Goal: Book appointment/travel/reservation

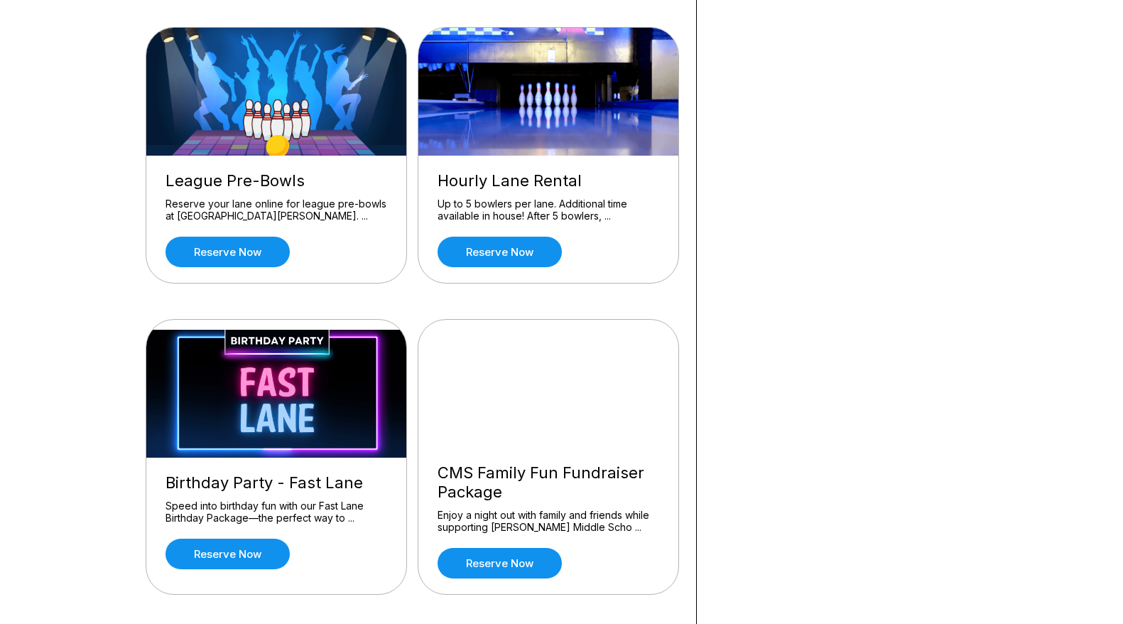
scroll to position [639, 0]
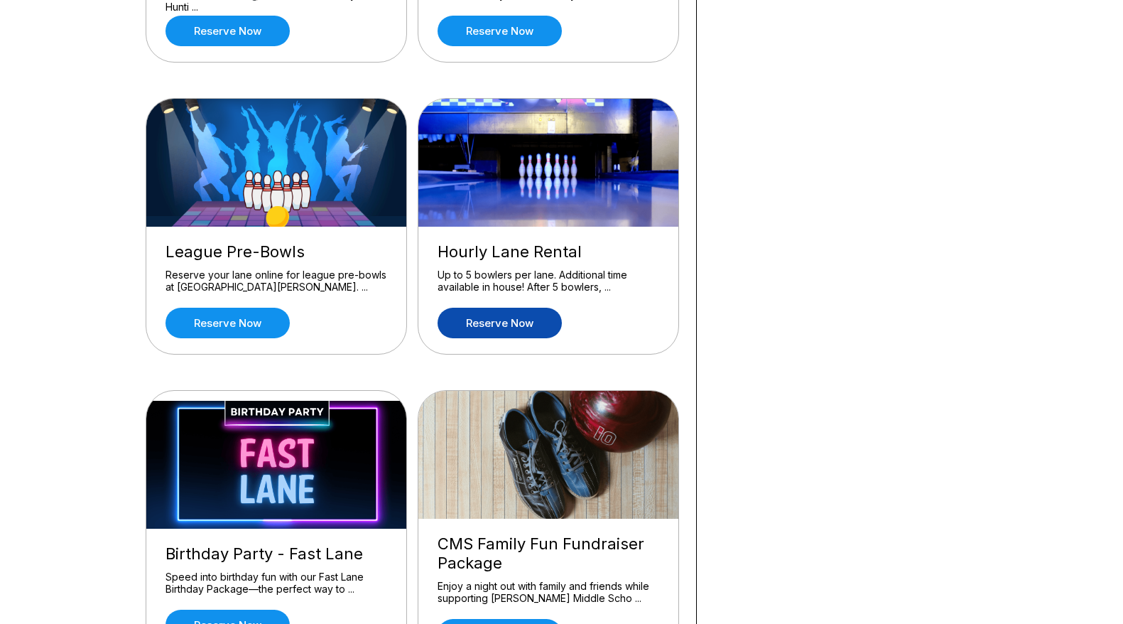
click at [509, 325] on link "Reserve now" at bounding box center [500, 323] width 124 height 31
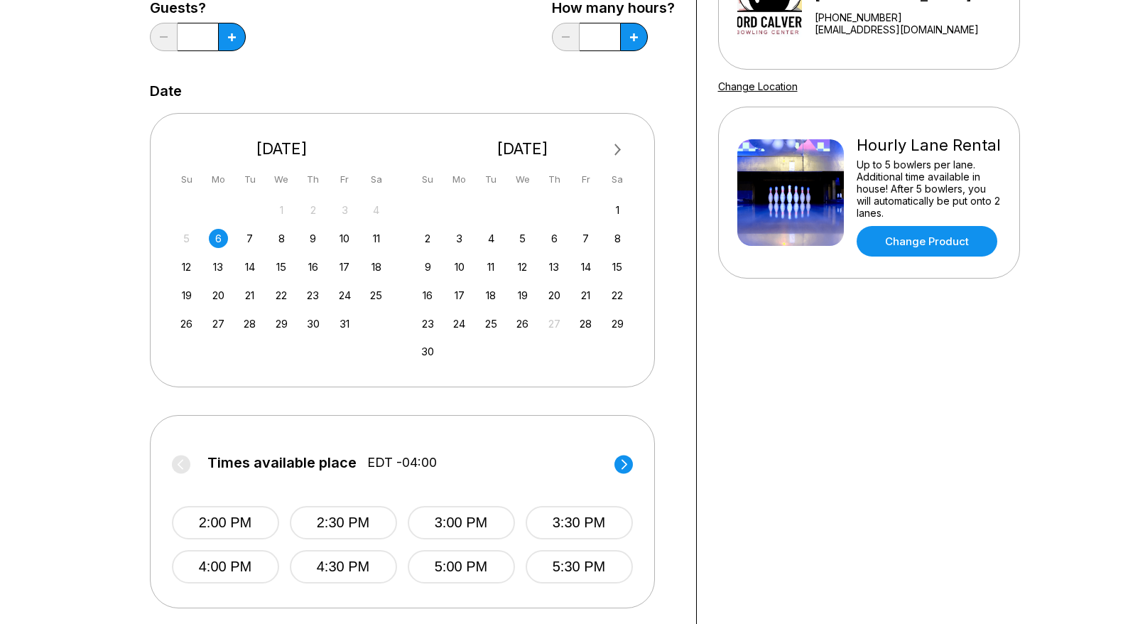
scroll to position [71, 0]
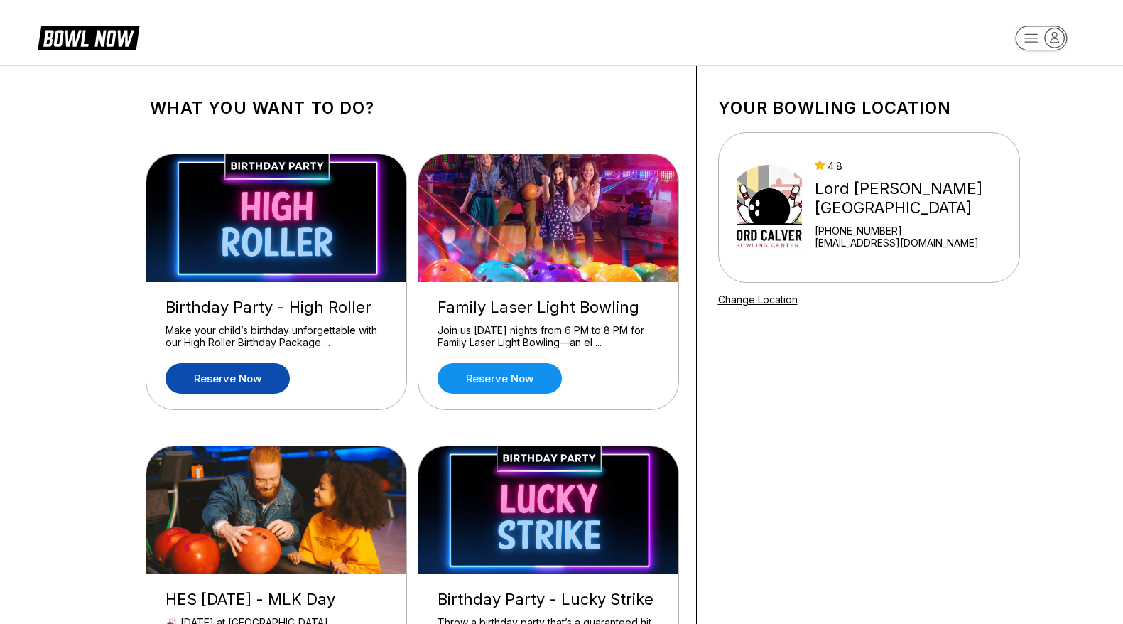
click at [242, 382] on link "Reserve now" at bounding box center [228, 378] width 124 height 31
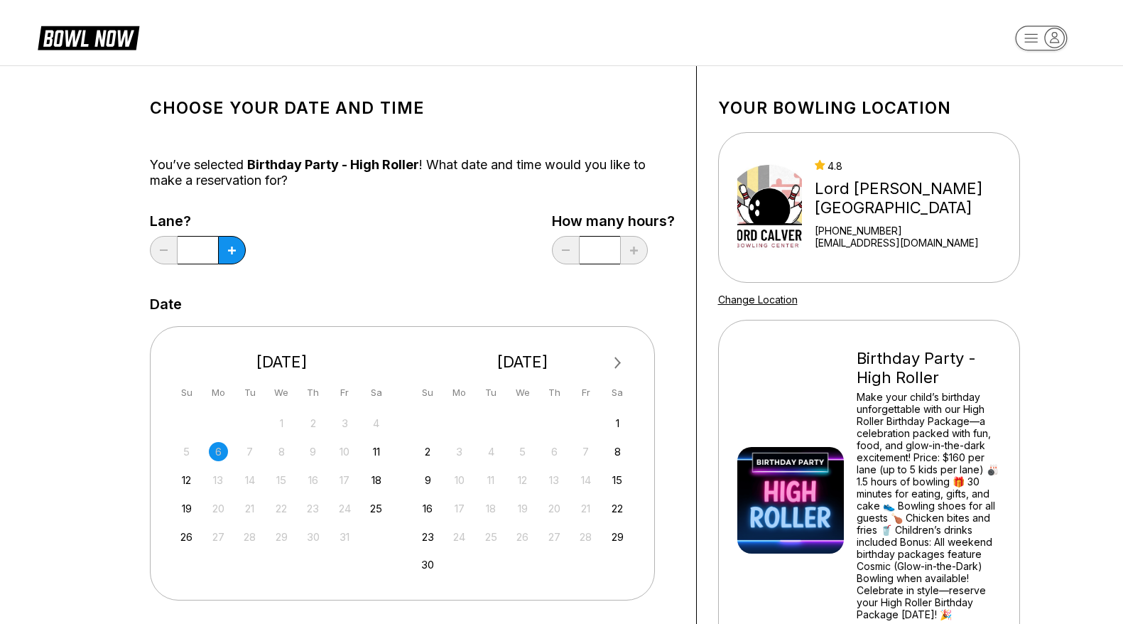
scroll to position [213, 0]
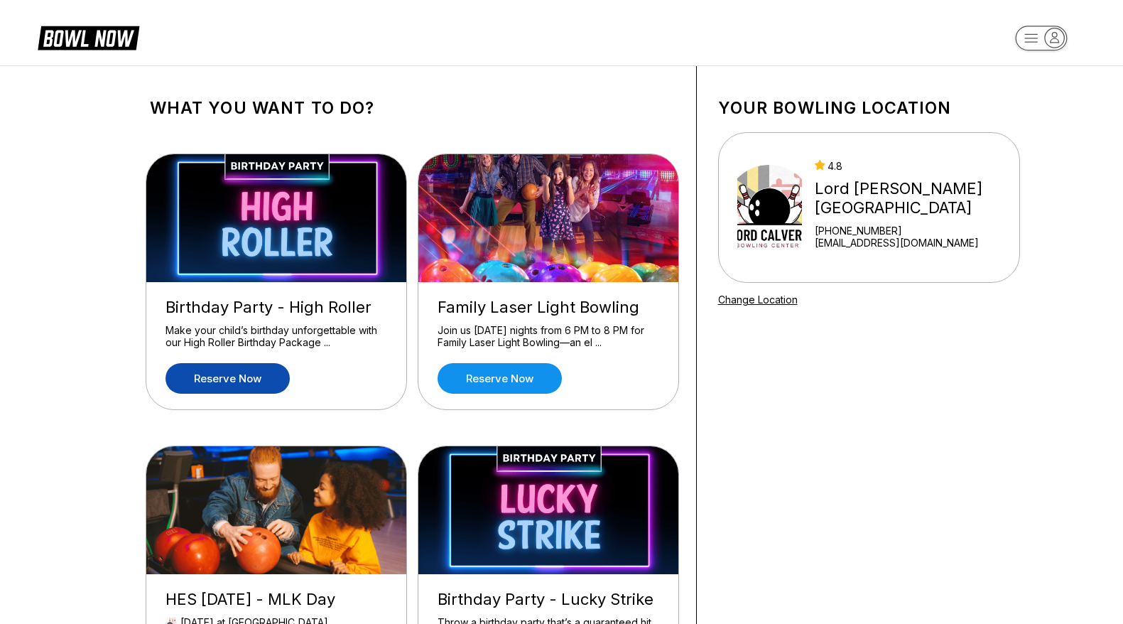
click at [249, 377] on link "Reserve now" at bounding box center [228, 378] width 124 height 31
